Goal: Navigation & Orientation: Find specific page/section

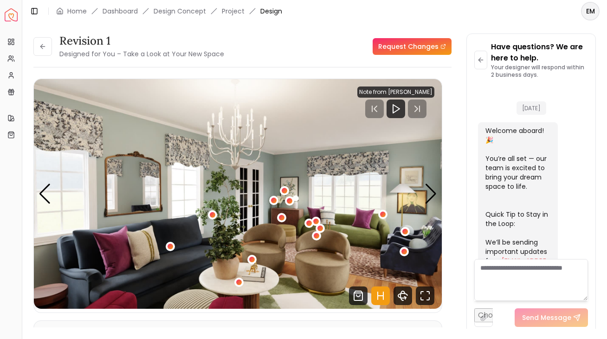
scroll to position [1338, 0]
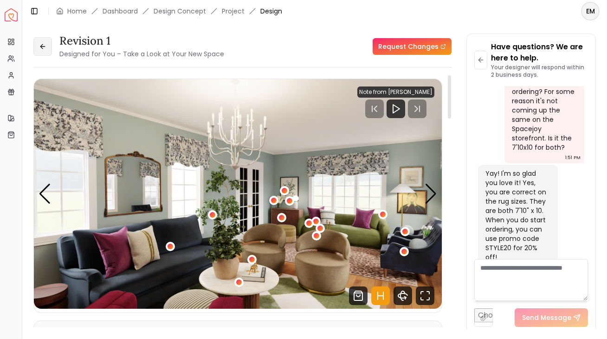
click at [34, 39] on button at bounding box center [42, 46] width 19 height 19
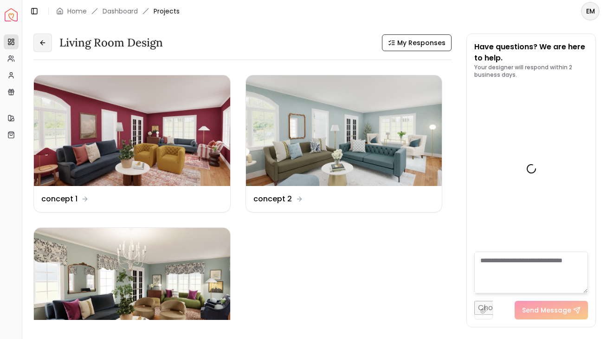
click at [38, 40] on button at bounding box center [42, 42] width 19 height 19
